Goal: Task Accomplishment & Management: Use online tool/utility

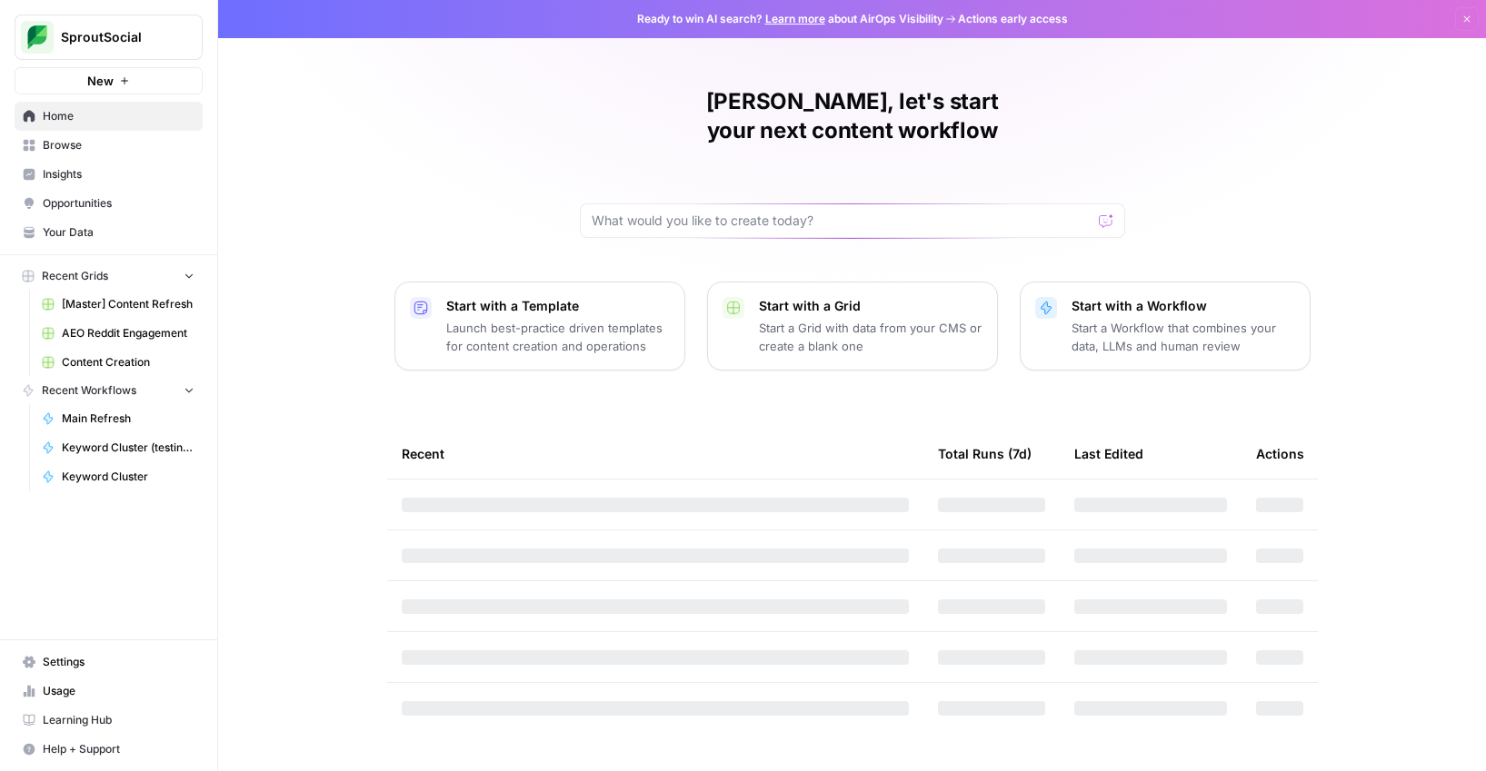
click at [134, 300] on span "[Master] Content Refresh" at bounding box center [128, 304] width 133 height 16
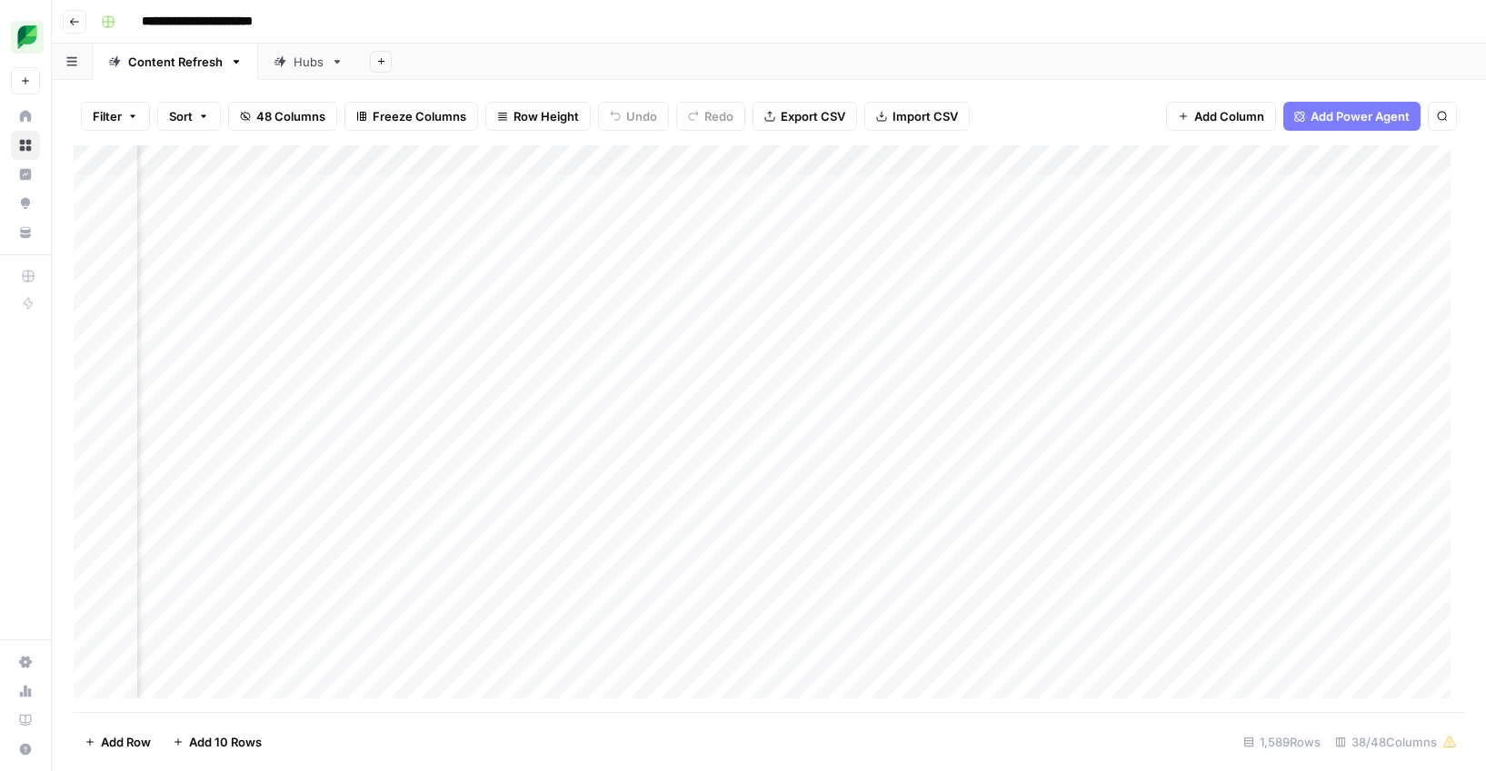
scroll to position [0, 887]
click at [1009, 155] on div "Add Column" at bounding box center [769, 428] width 1390 height 567
click at [908, 345] on span "Filter" at bounding box center [978, 354] width 159 height 18
type input "Slug"
click at [573, 208] on div at bounding box center [580, 212] width 15 height 18
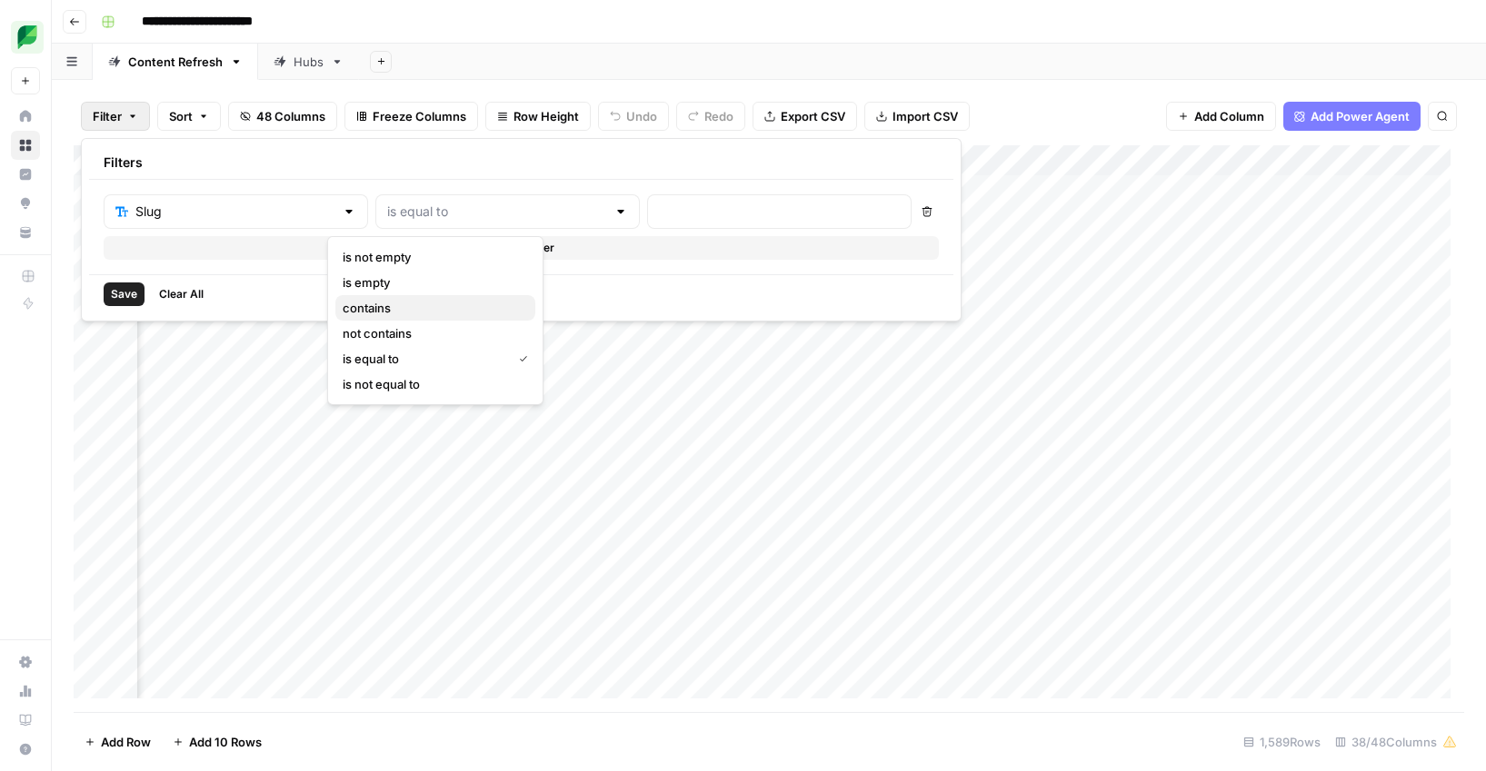
click at [405, 306] on span "contains" at bounding box center [432, 308] width 178 height 18
type input "contains"
click at [647, 198] on div at bounding box center [779, 211] width 264 height 35
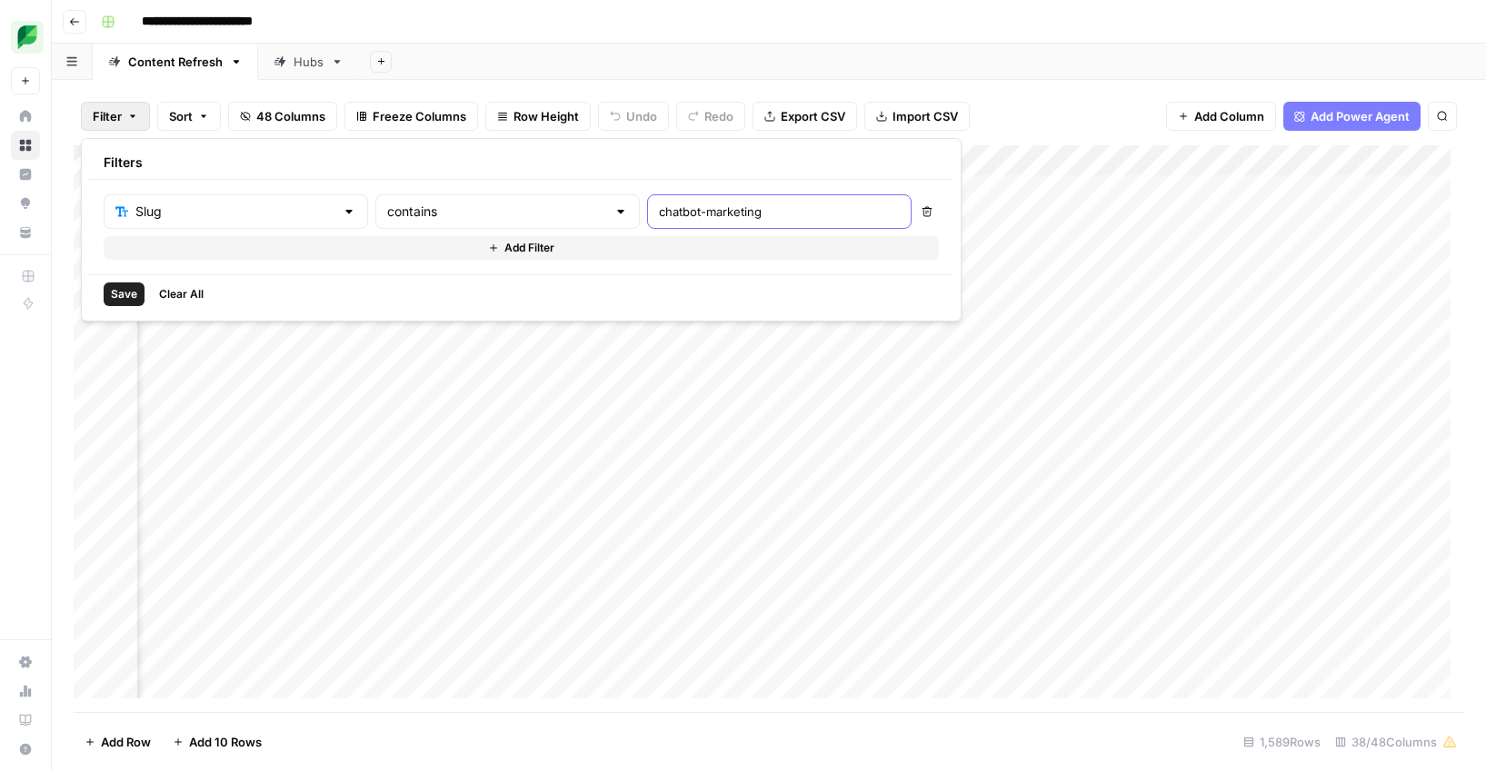
type input "chatbot-marketing"
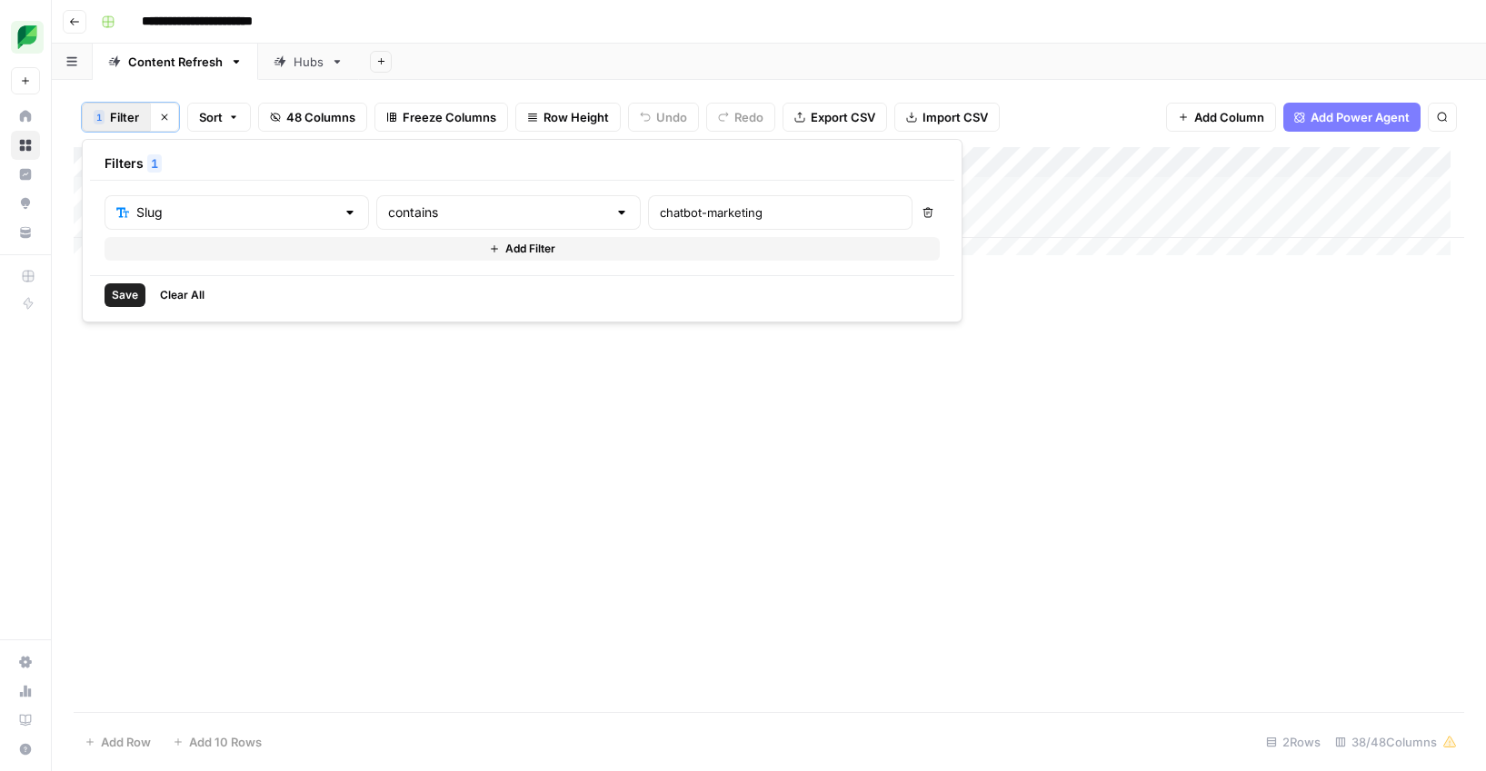
click at [985, 508] on div "Add Column" at bounding box center [769, 429] width 1390 height 565
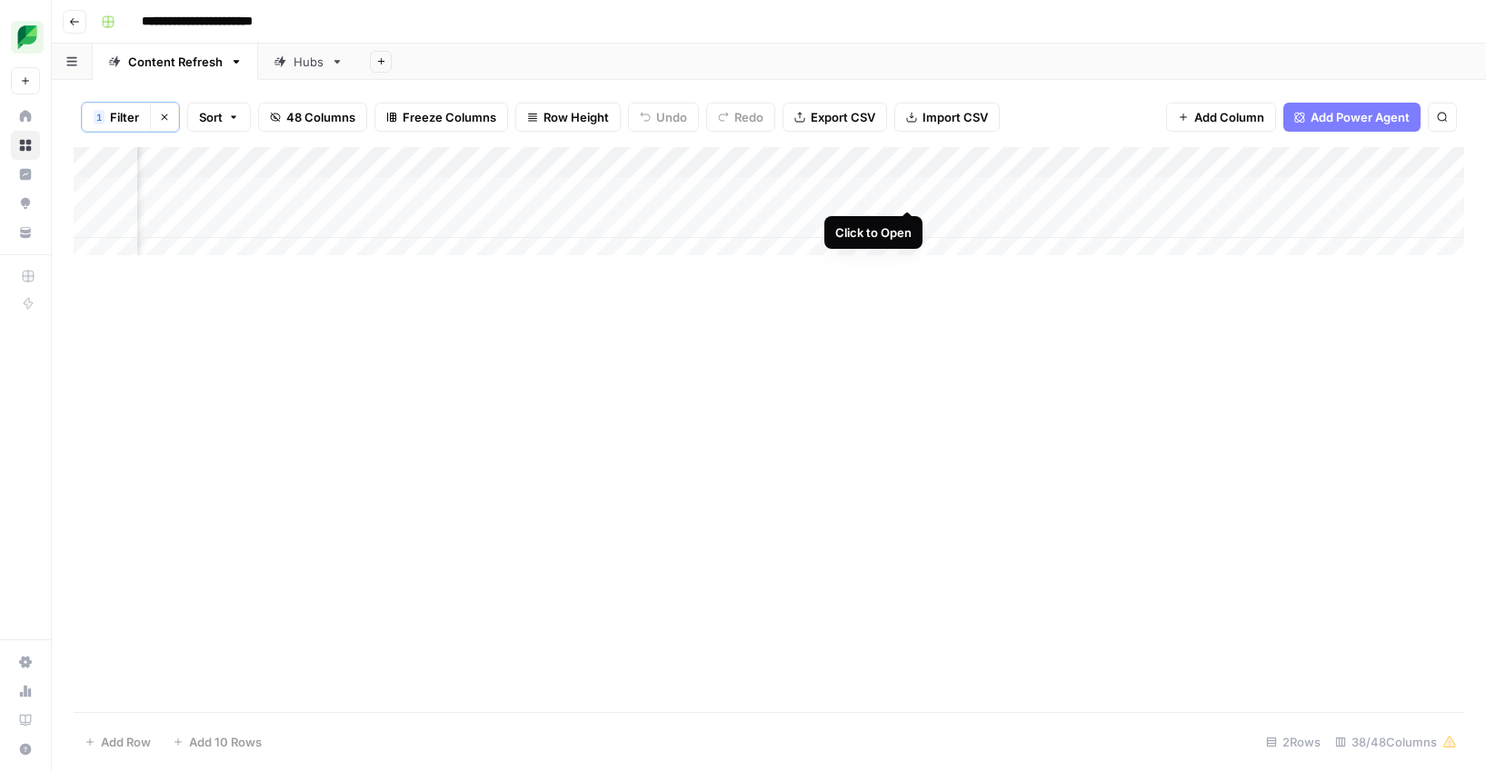
click at [910, 192] on div "Add Column" at bounding box center [769, 208] width 1390 height 122
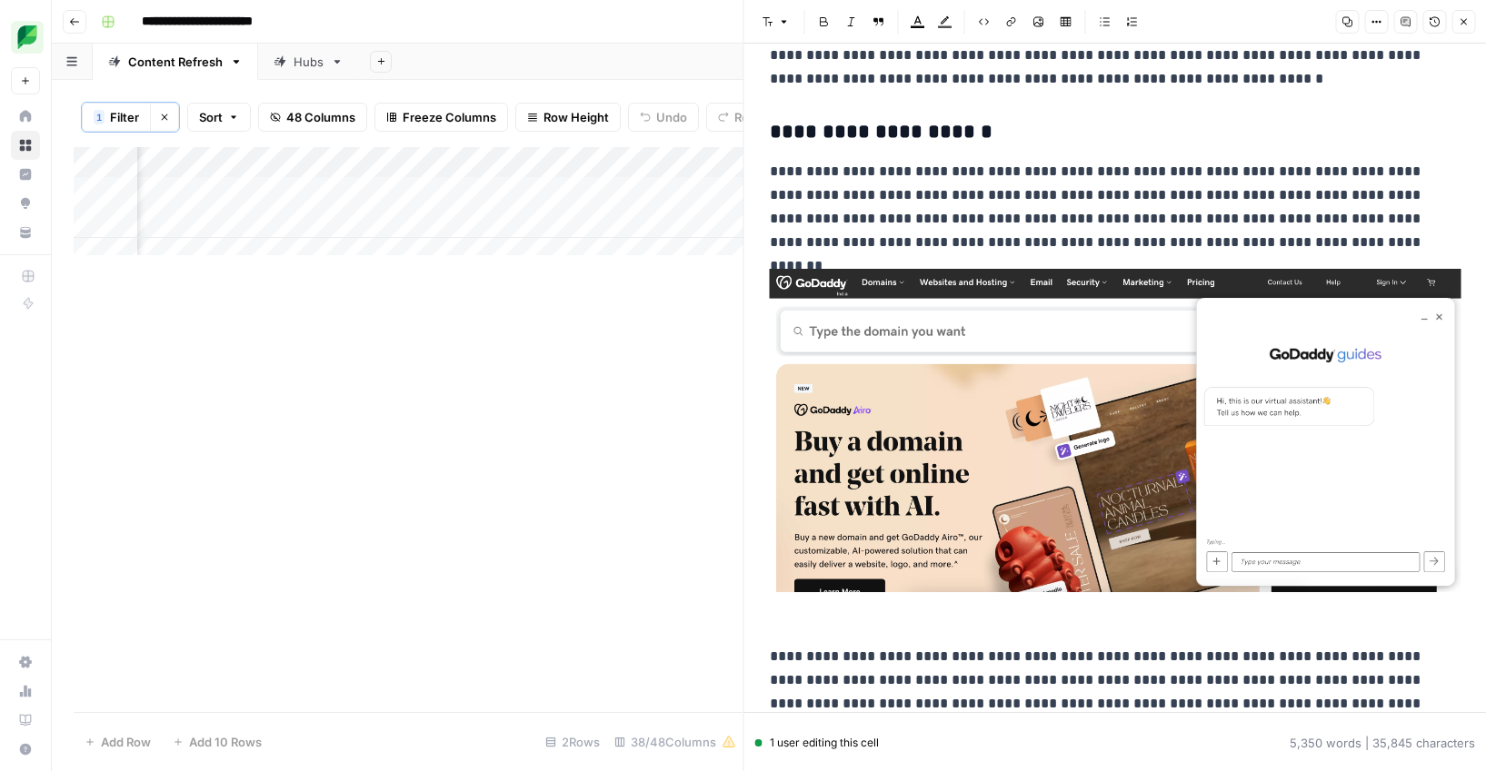
scroll to position [16294, 0]
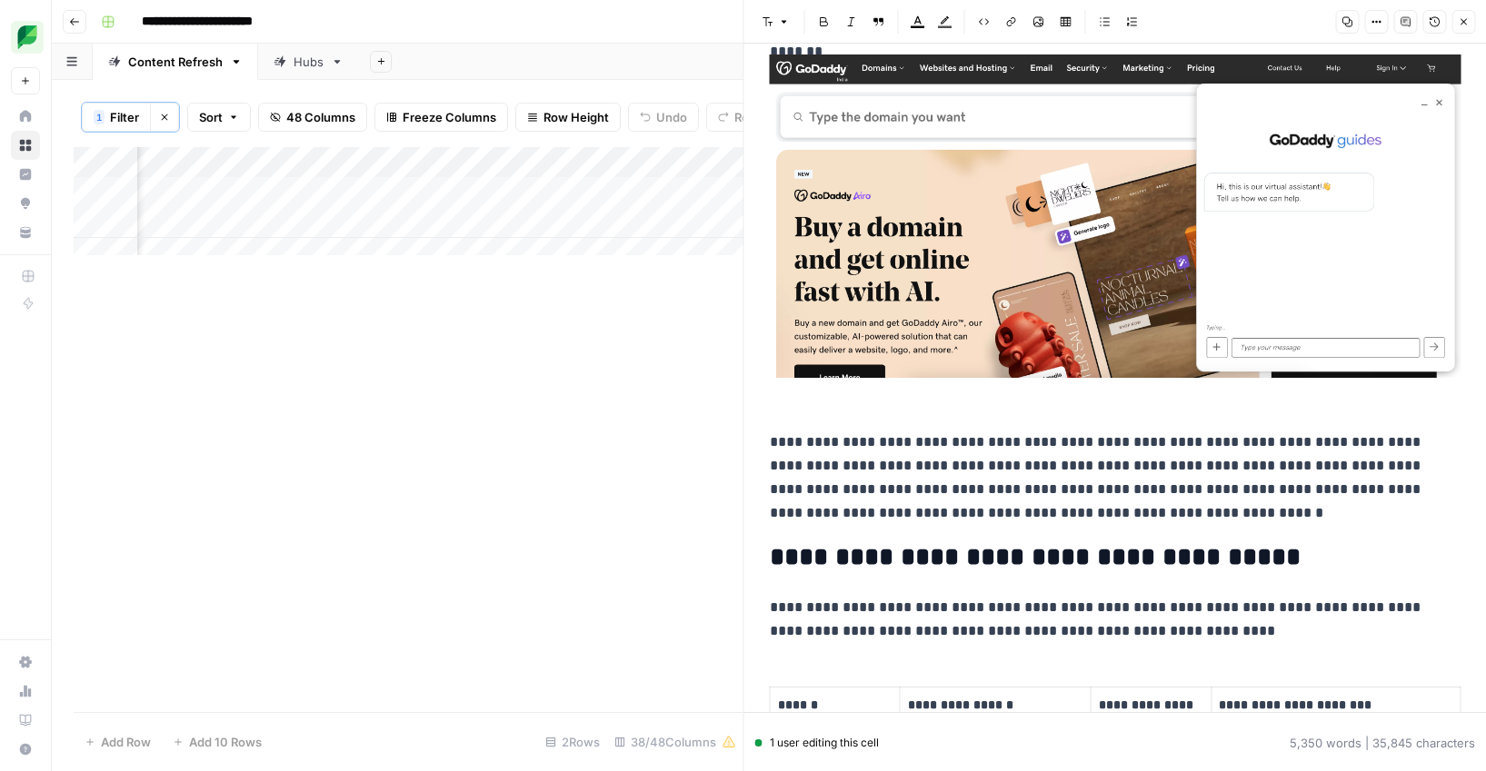
click at [942, 195] on img at bounding box center [1115, 216] width 691 height 323
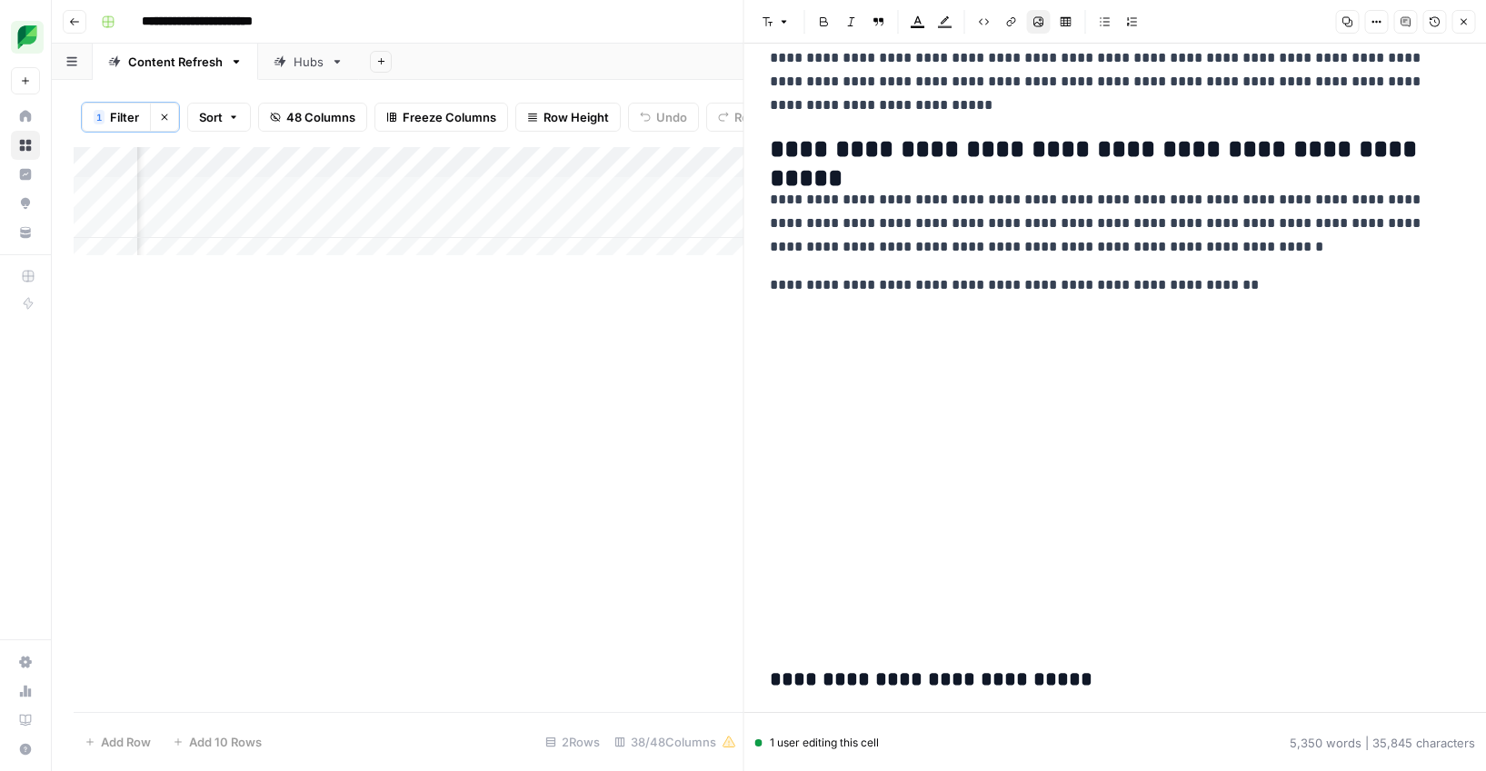
scroll to position [17871, 0]
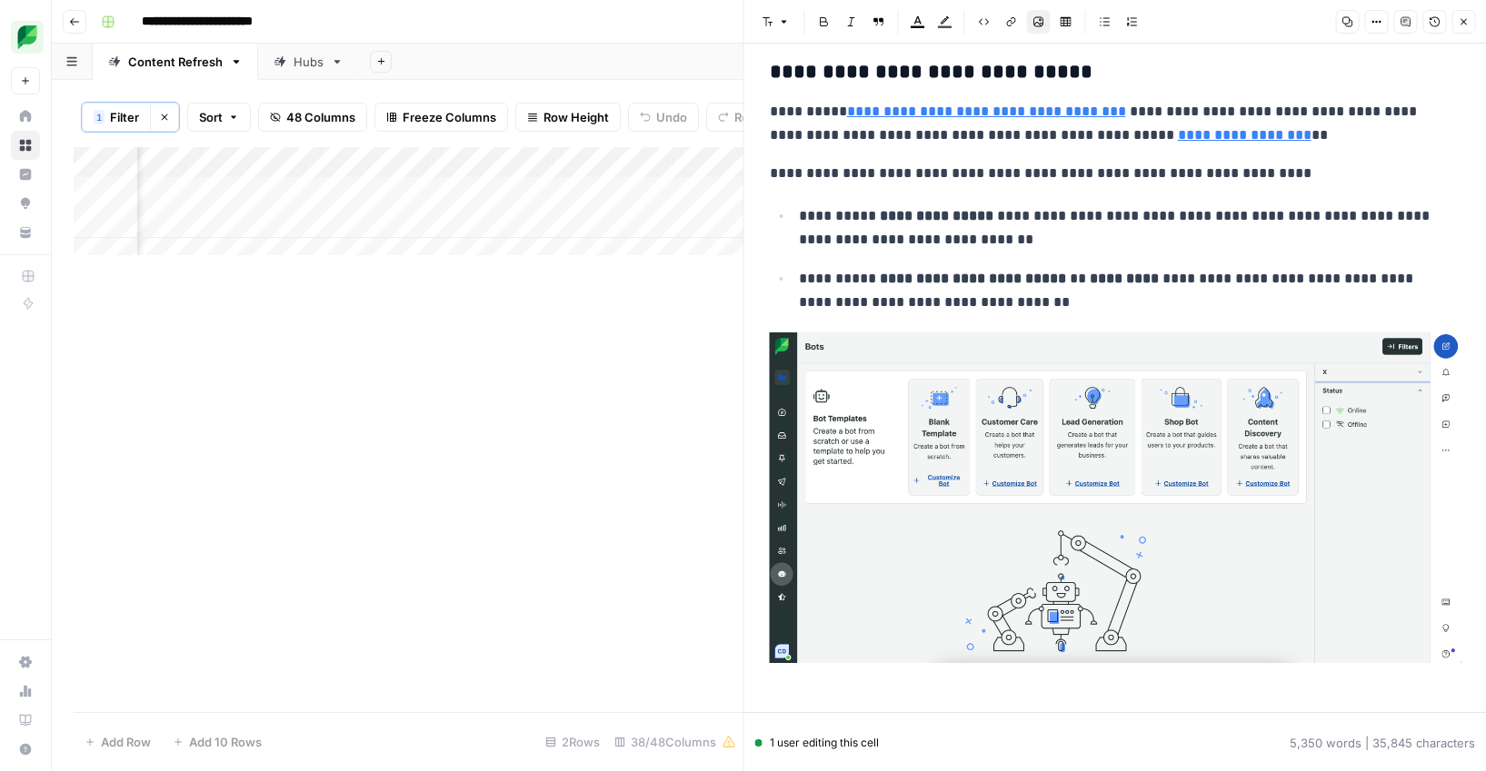
click at [913, 482] on img at bounding box center [1115, 498] width 691 height 331
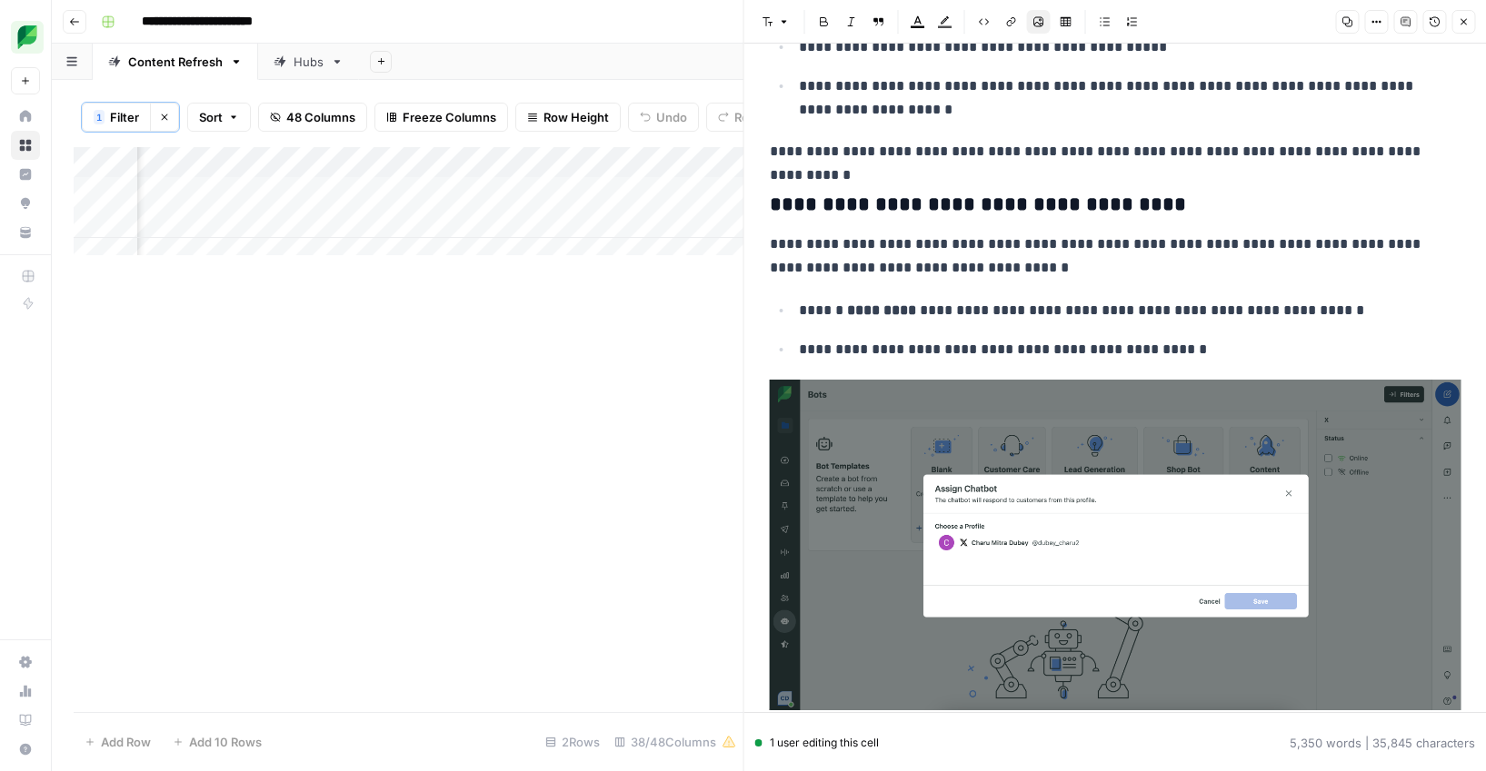
scroll to position [18904, 0]
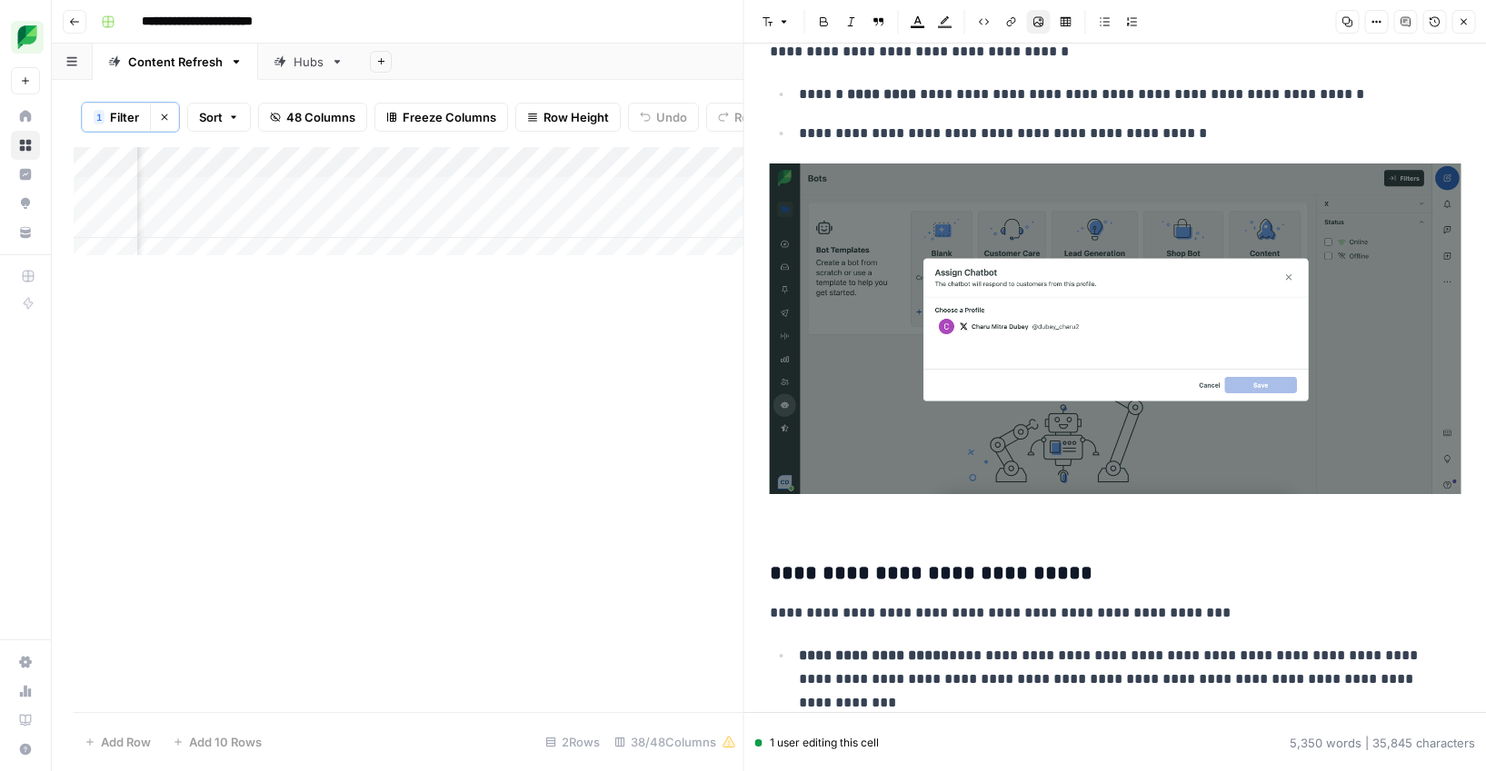
click at [868, 245] on img at bounding box center [1115, 329] width 691 height 331
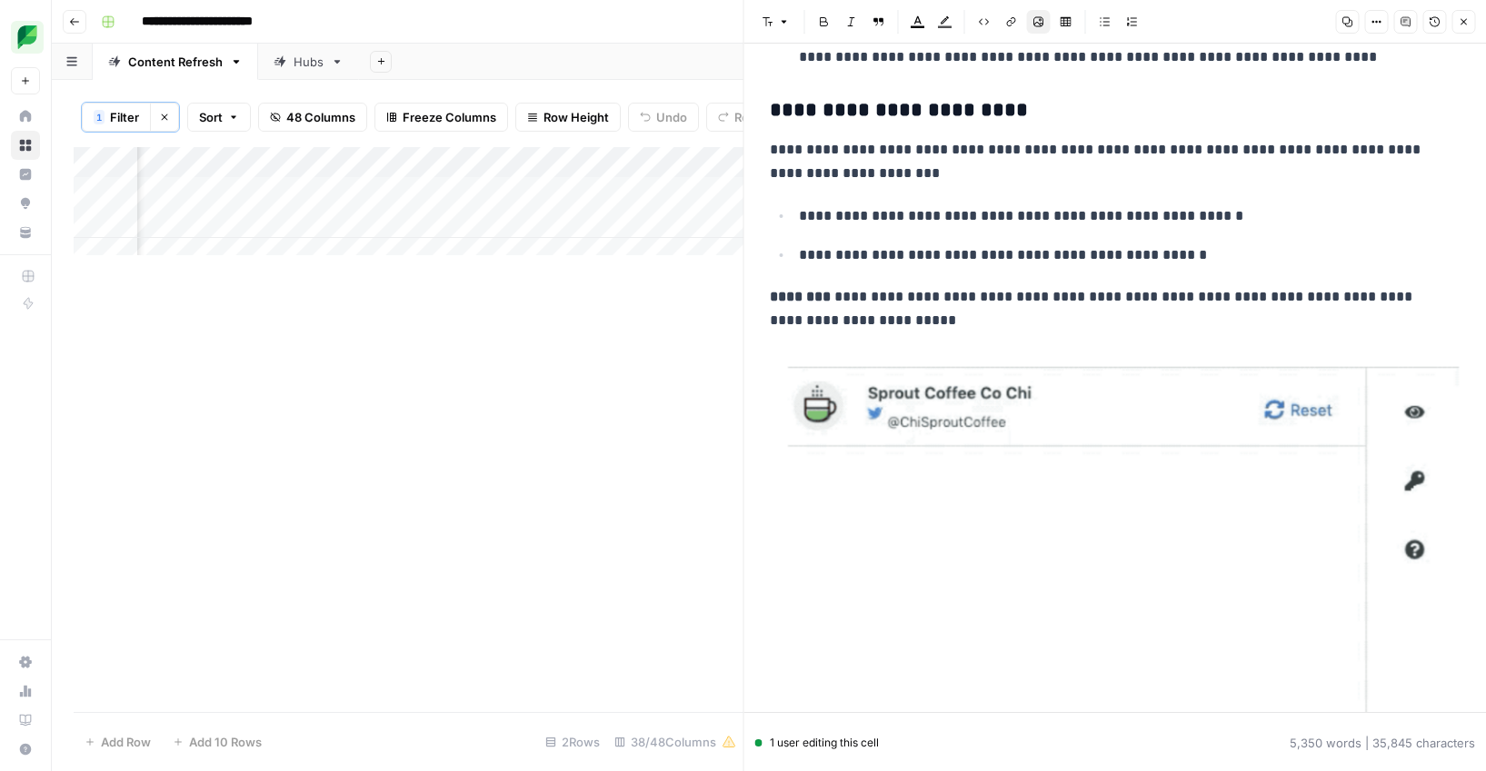
scroll to position [0, 3485]
click at [317, 199] on div "Add Column" at bounding box center [409, 208] width 670 height 122
click at [312, 204] on div "Add Column" at bounding box center [409, 208] width 670 height 122
drag, startPoint x: 283, startPoint y: 228, endPoint x: 229, endPoint y: 212, distance: 56.0
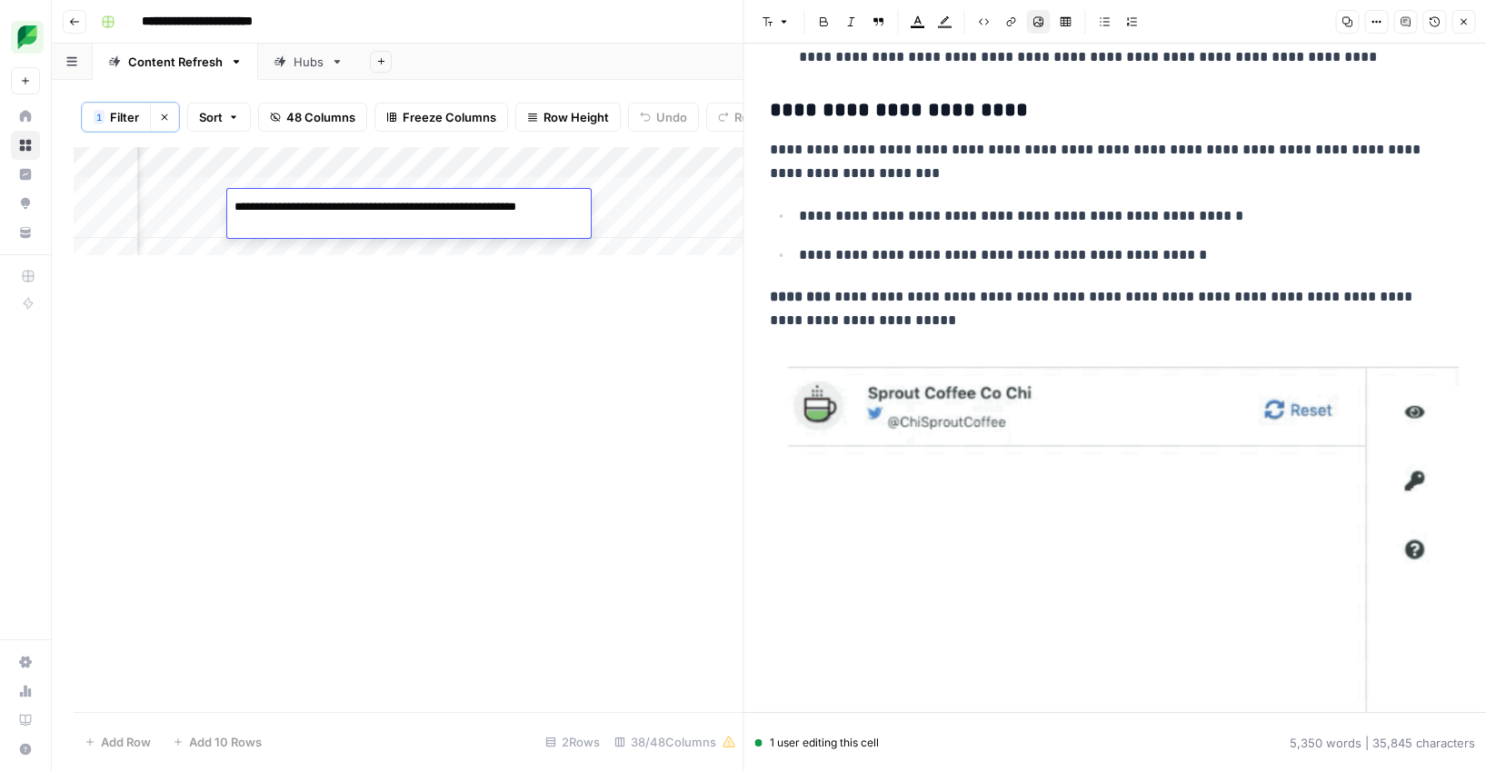
click at [229, 212] on textarea "**********" at bounding box center [408, 216] width 363 height 44
click at [453, 324] on div "Add Column" at bounding box center [409, 429] width 670 height 565
click at [452, 207] on div "Add Column" at bounding box center [409, 208] width 670 height 122
click at [453, 210] on div "Add Column" at bounding box center [409, 208] width 670 height 122
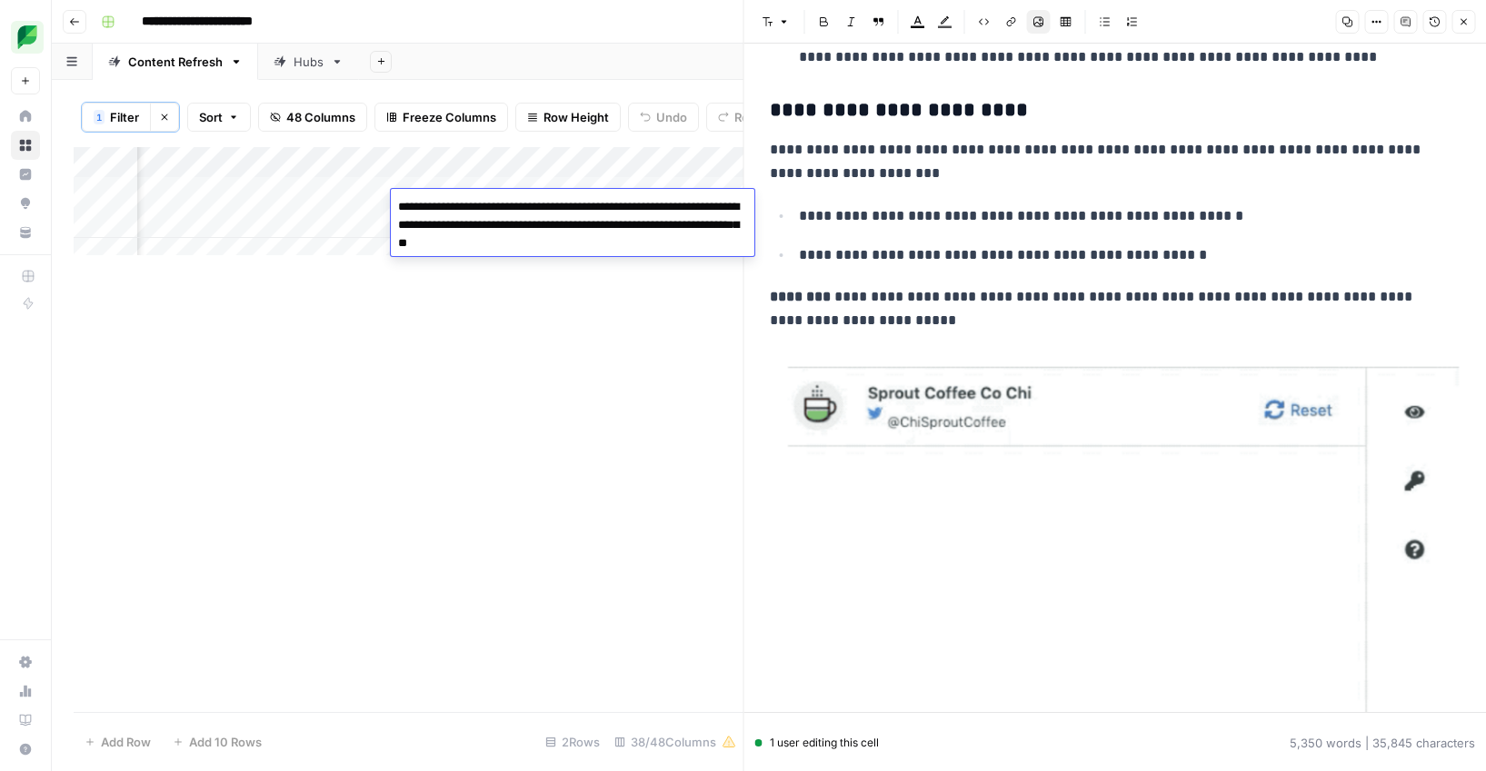
click at [453, 210] on textarea "**********" at bounding box center [572, 225] width 363 height 62
click at [546, 218] on textarea "**********" at bounding box center [572, 225] width 363 height 62
click at [625, 354] on div "Add Column" at bounding box center [409, 429] width 670 height 565
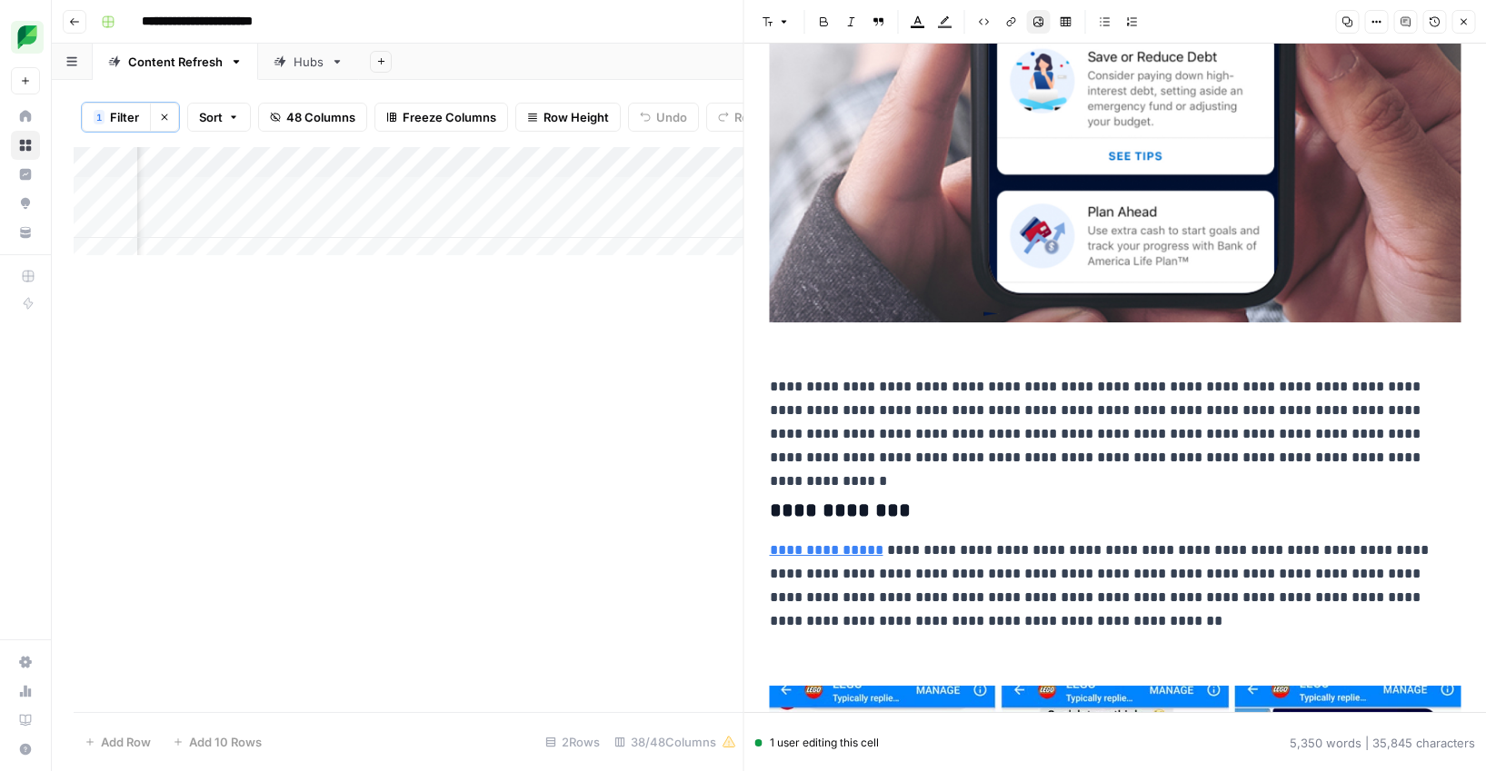
scroll to position [15181, 0]
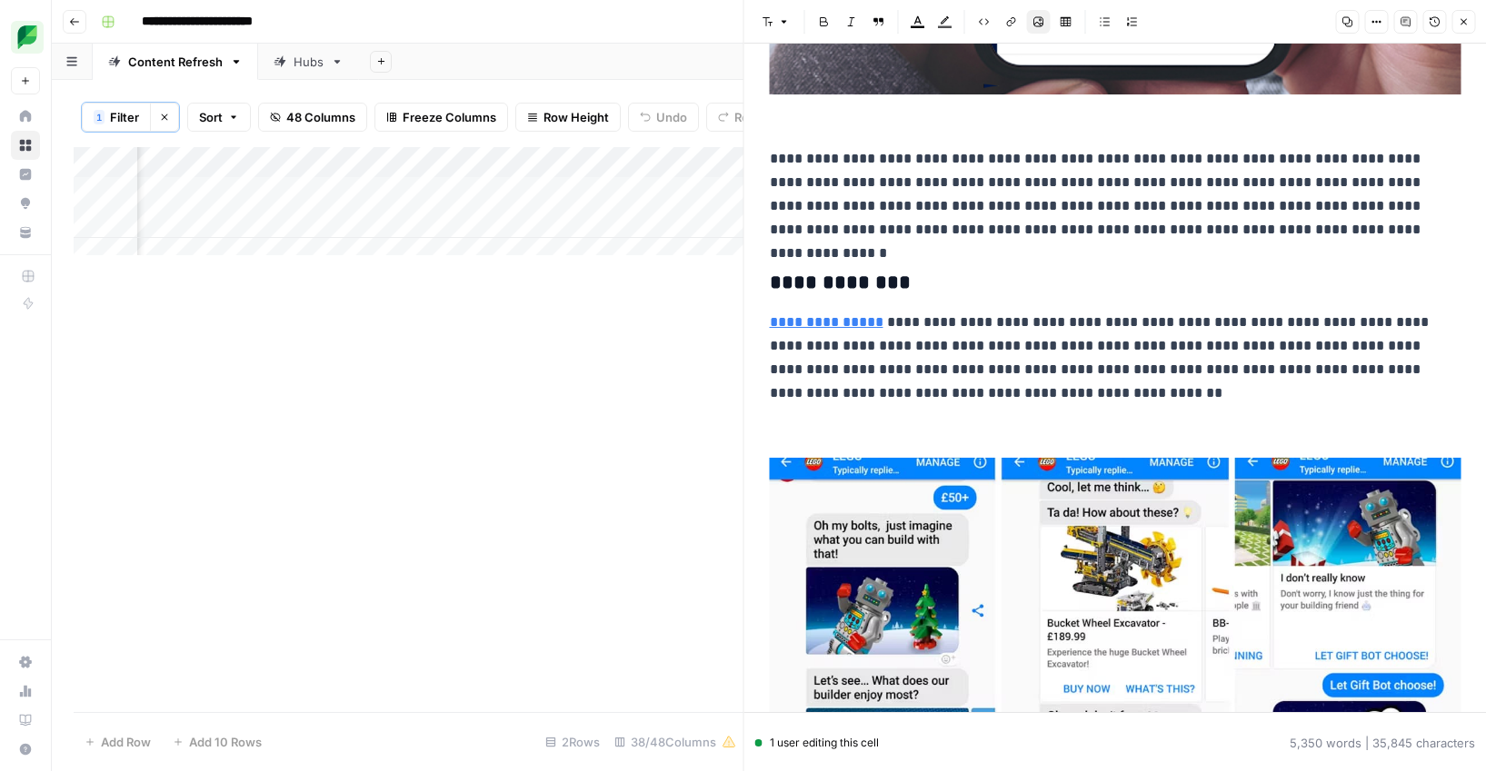
click at [1472, 22] on button "Close" at bounding box center [1463, 22] width 24 height 24
